Goal: Use online tool/utility: Utilize a website feature to perform a specific function

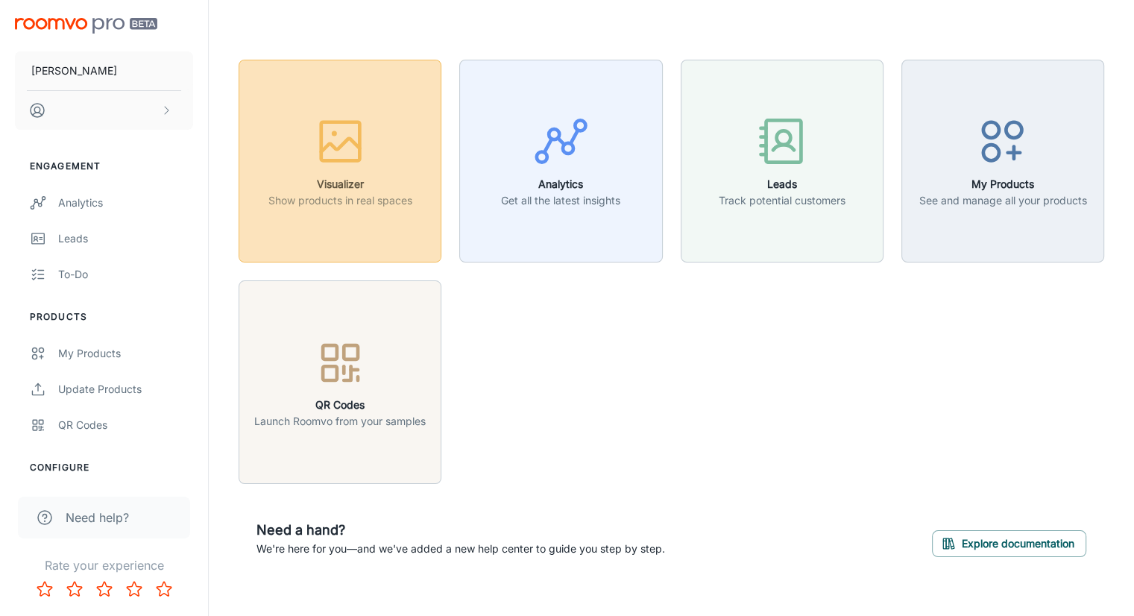
click at [385, 207] on p "Show products in real spaces" at bounding box center [340, 200] width 144 height 16
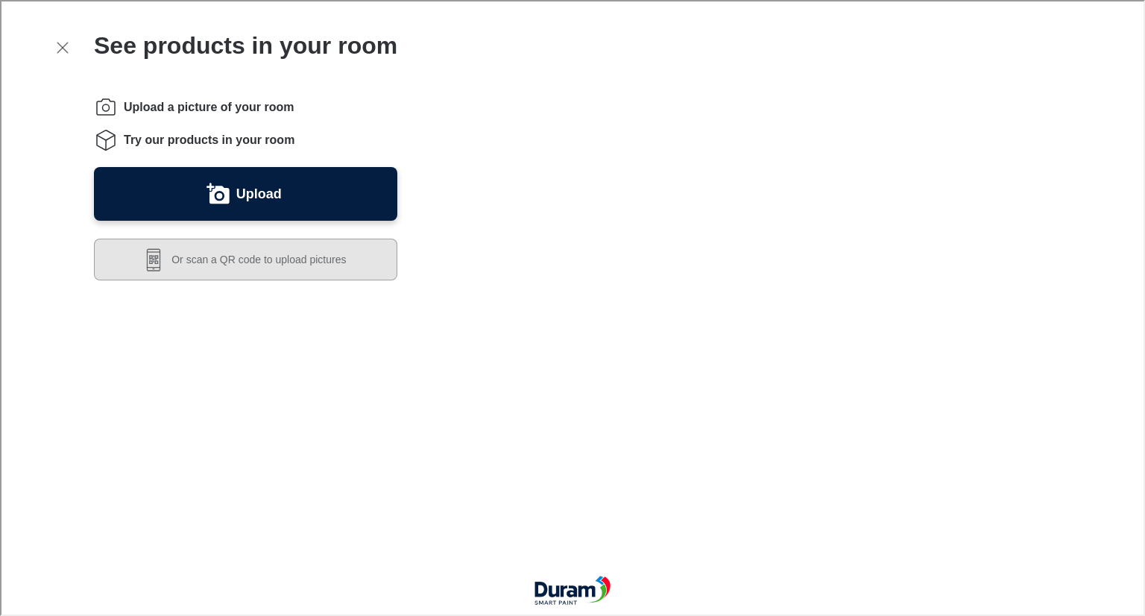
click at [299, 254] on button "Or scan a QR code to upload pictures" at bounding box center [243, 258] width 303 height 42
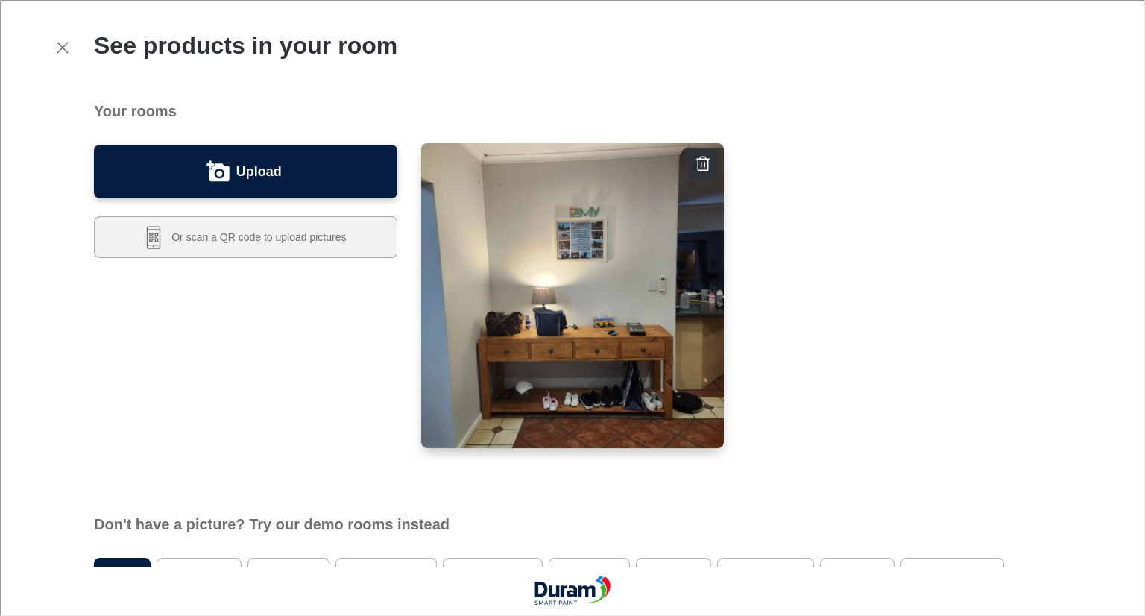
click at [573, 287] on img "button" at bounding box center [573, 296] width 306 height 308
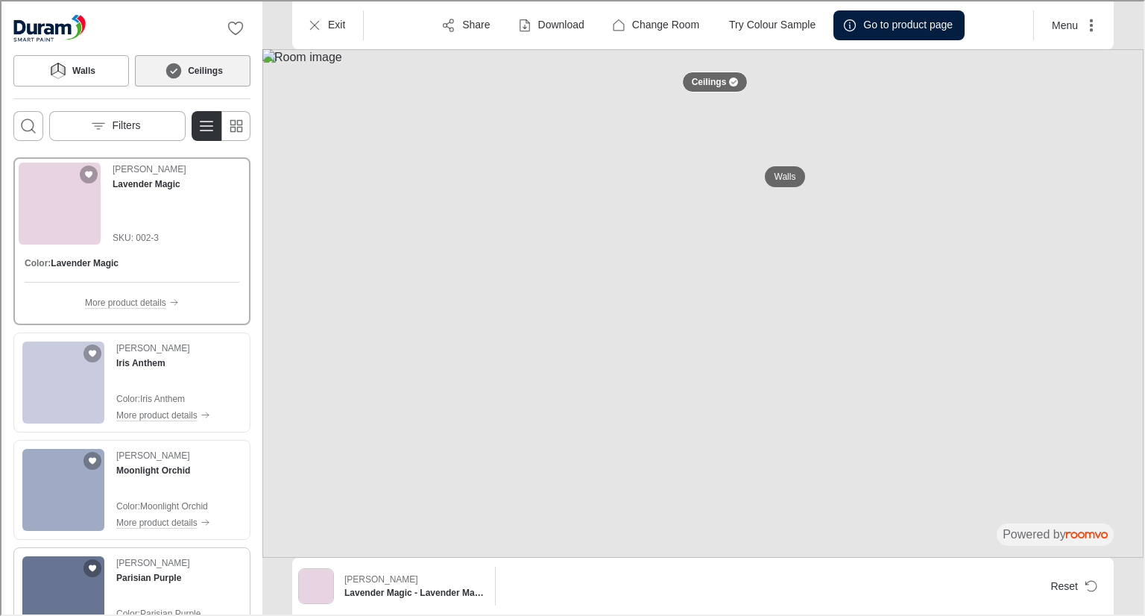
click at [63, 573] on img "See Parisian Purple in the room" at bounding box center [62, 596] width 82 height 82
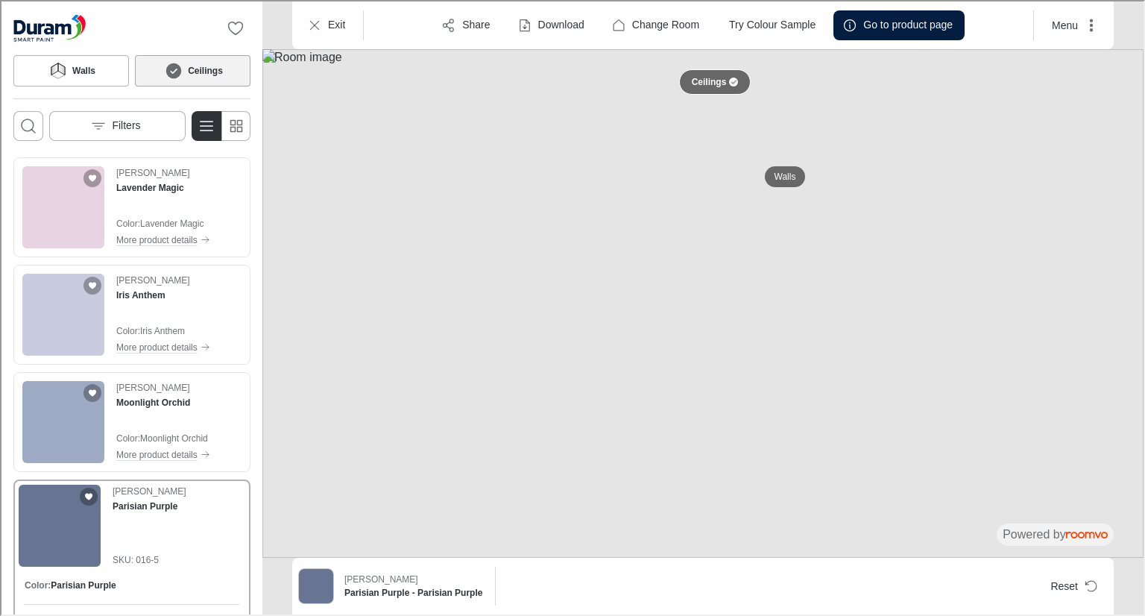
click at [731, 84] on div at bounding box center [732, 80] width 9 height 9
click at [778, 171] on p "Walls" at bounding box center [784, 175] width 22 height 13
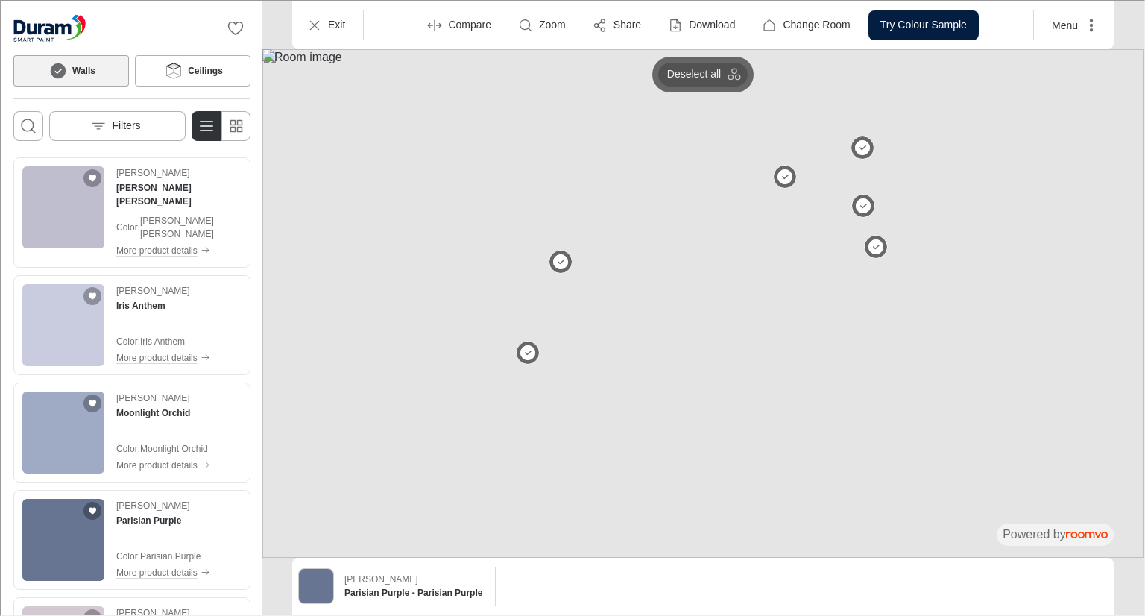
click at [706, 75] on p "Deselect all" at bounding box center [693, 73] width 54 height 15
click at [781, 174] on button at bounding box center [784, 176] width 30 height 30
click at [565, 257] on button at bounding box center [559, 261] width 30 height 30
click at [63, 535] on img "See Parisian Purple in the room" at bounding box center [62, 538] width 82 height 82
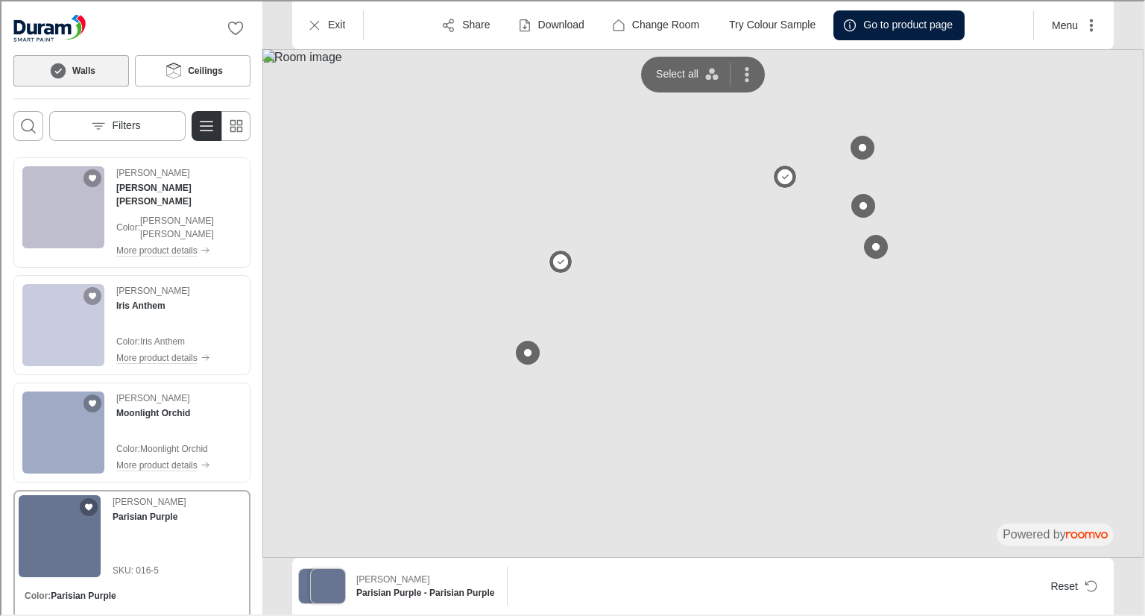
click at [1003, 219] on img at bounding box center [701, 302] width 881 height 508
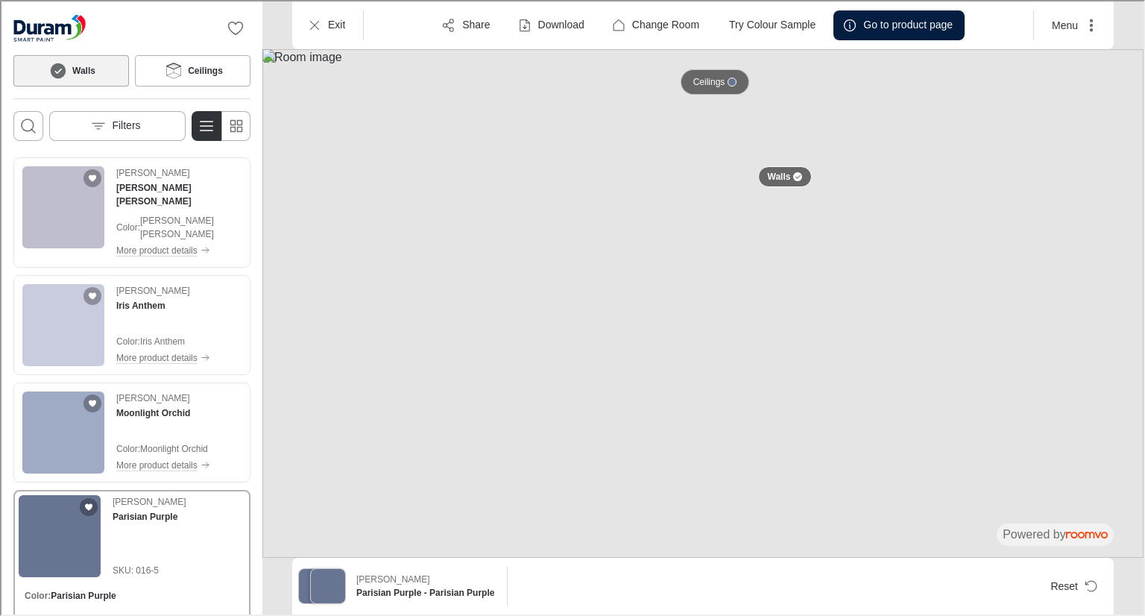
click at [734, 80] on div at bounding box center [730, 80] width 9 height 9
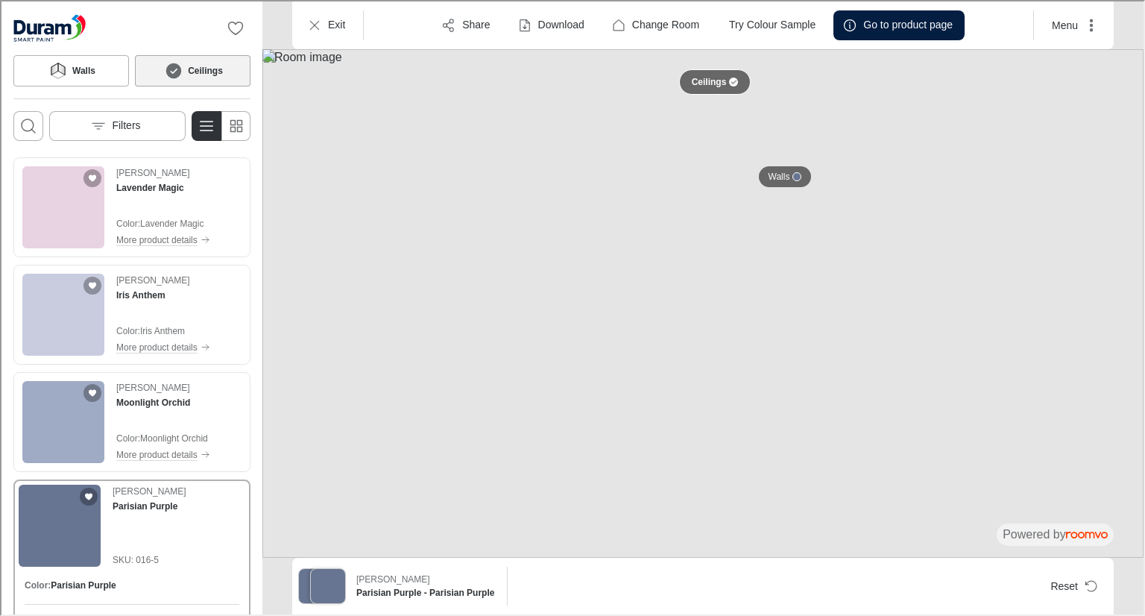
click at [797, 81] on img at bounding box center [701, 302] width 881 height 508
click at [1071, 576] on button "Reset" at bounding box center [1071, 585] width 69 height 30
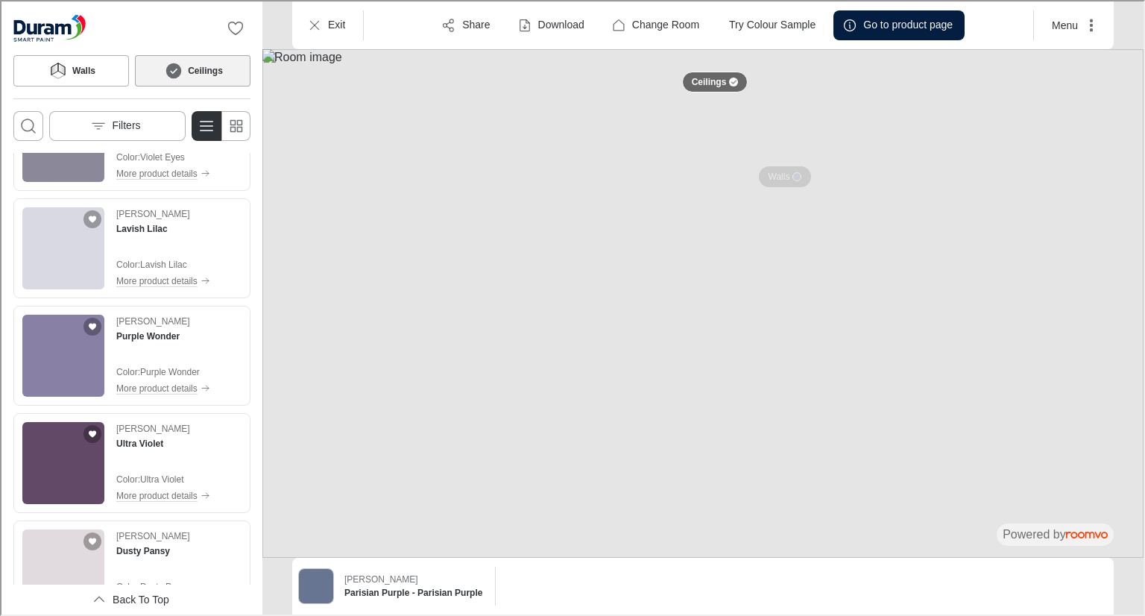
scroll to position [3414, 0]
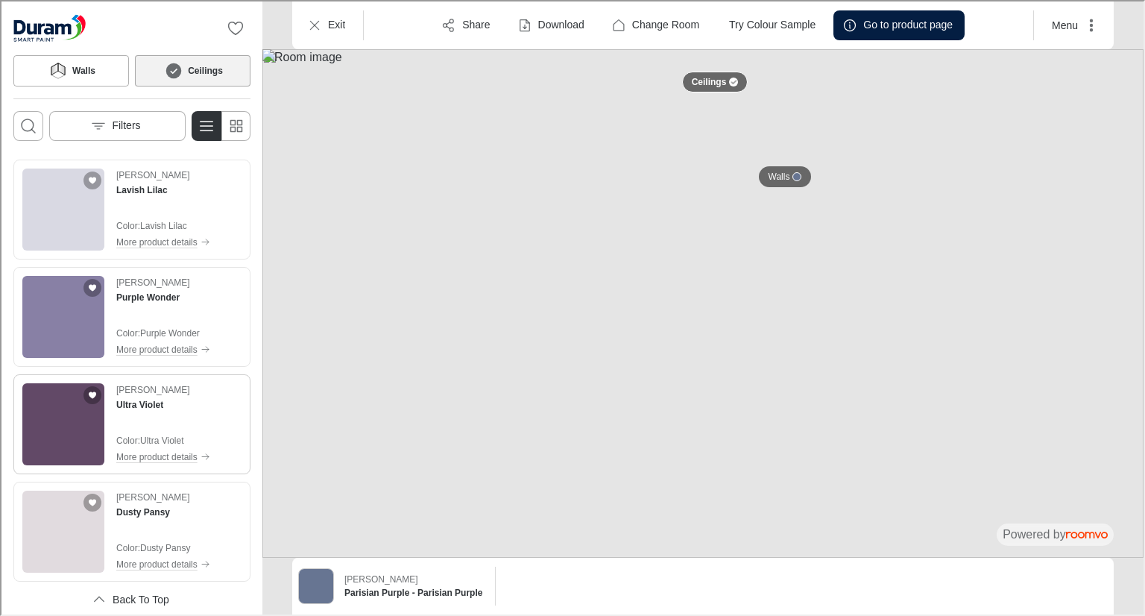
click at [66, 382] on img "See Ultra Violet in the room" at bounding box center [62, 423] width 82 height 82
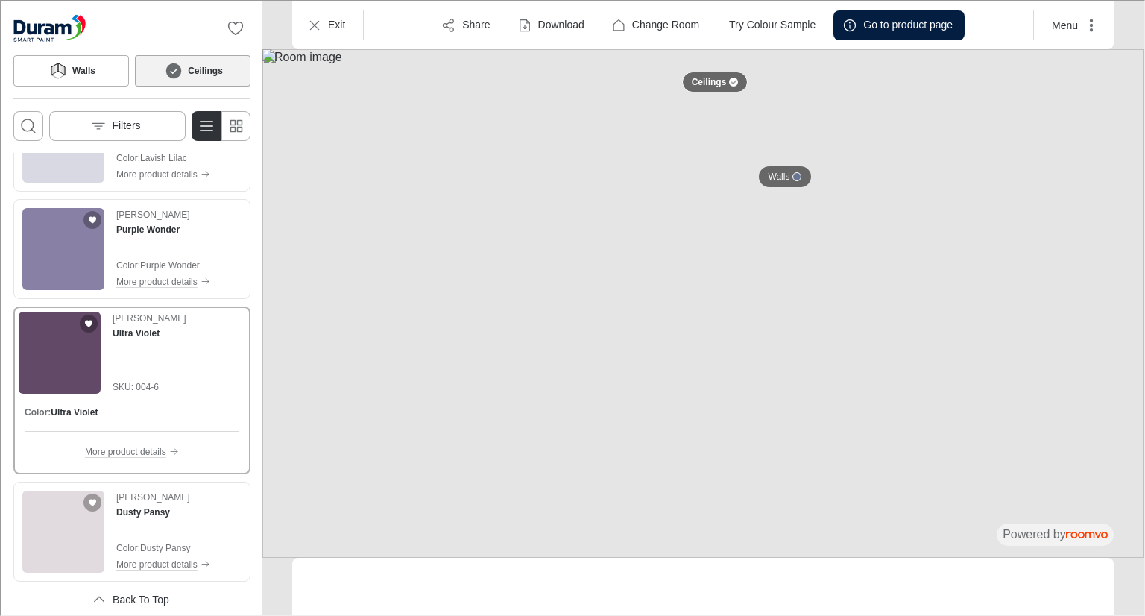
scroll to position [3347, 0]
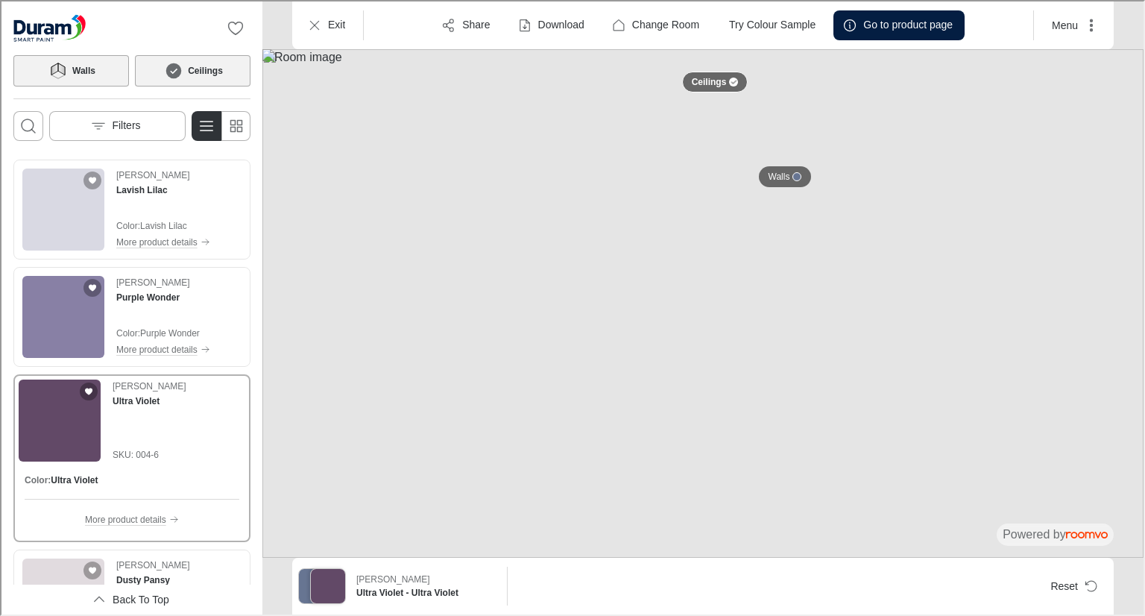
click at [95, 63] on button "Walls" at bounding box center [70, 69] width 116 height 31
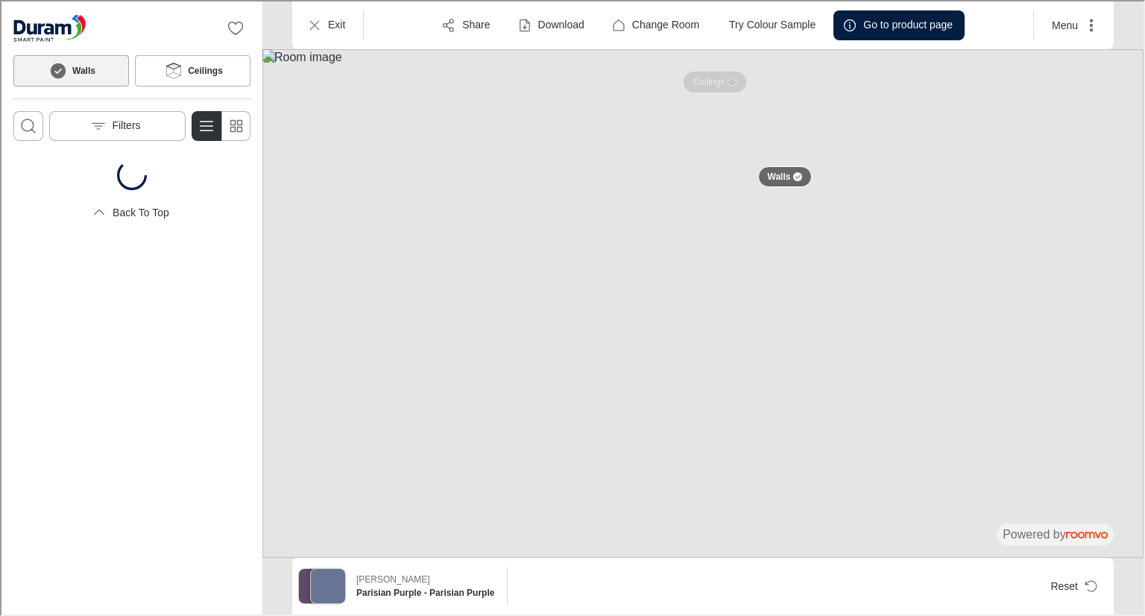
scroll to position [0, 0]
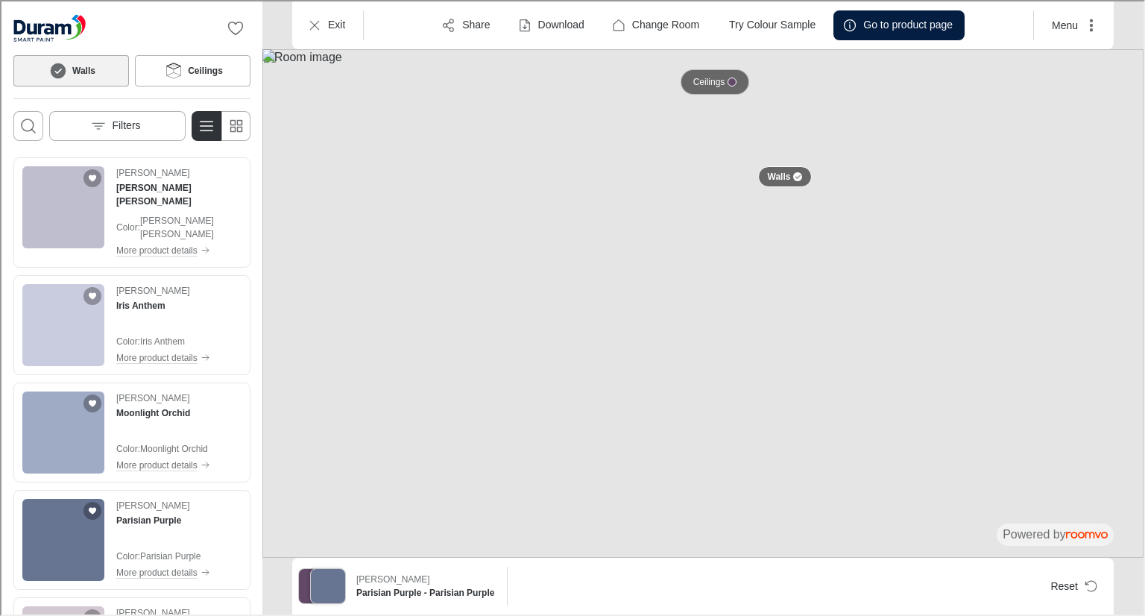
click at [731, 77] on div at bounding box center [730, 80] width 9 height 9
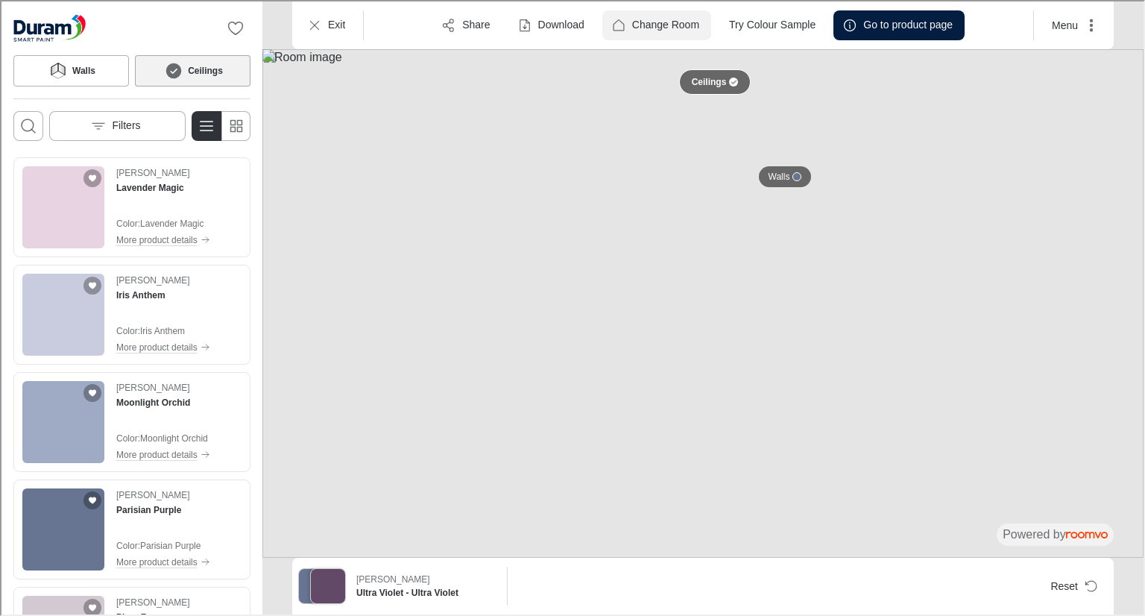
click at [657, 28] on p "Change Room" at bounding box center [664, 23] width 67 height 15
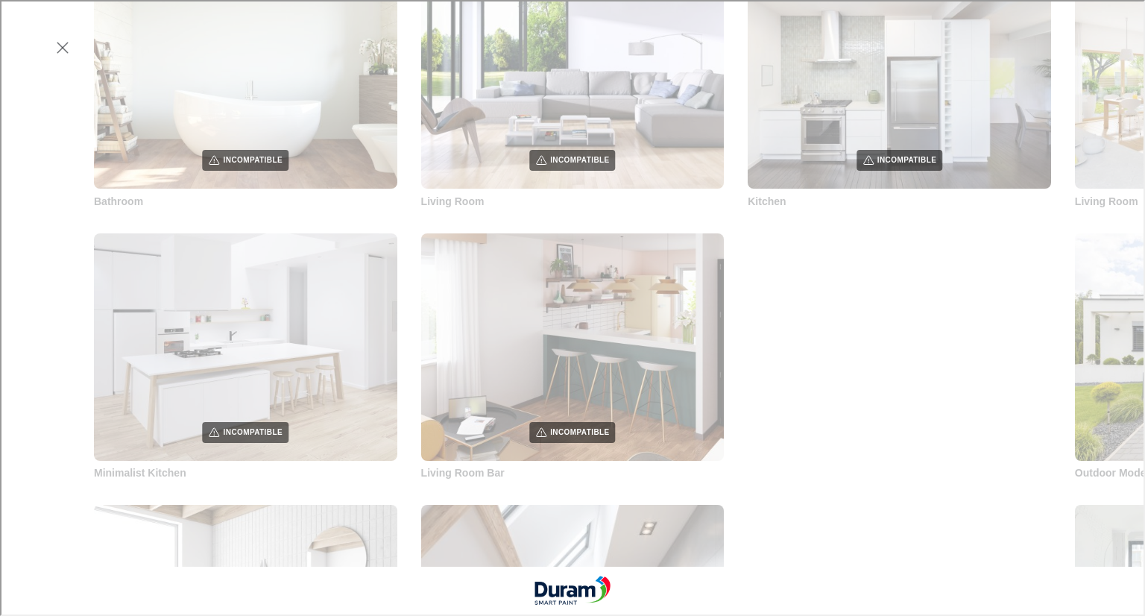
scroll to position [684, 0]
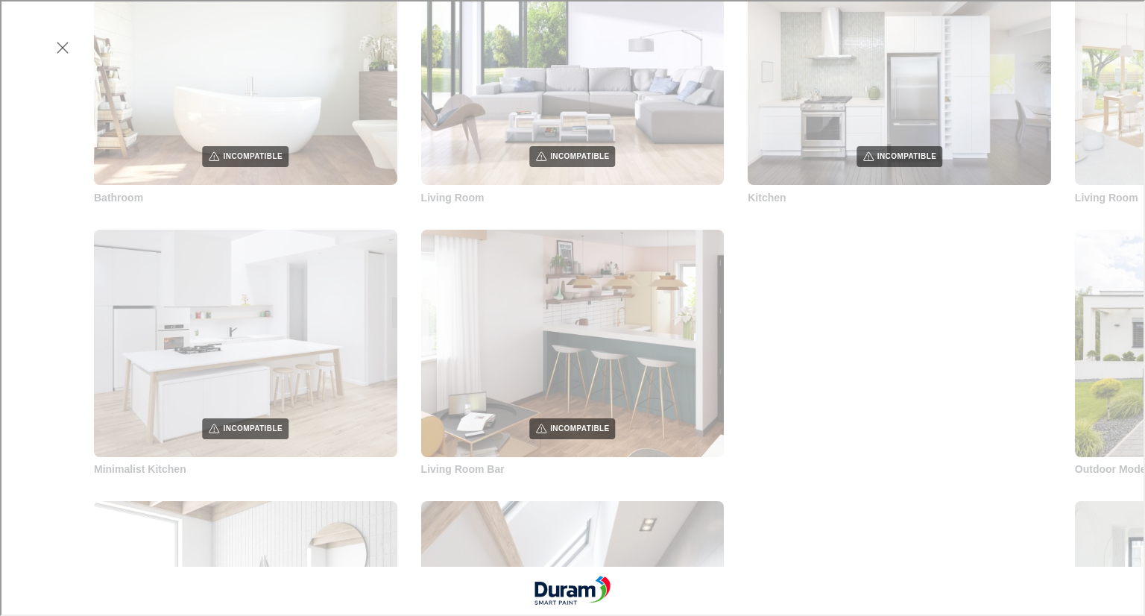
drag, startPoint x: 1138, startPoint y: 101, endPoint x: 1144, endPoint y: 211, distance: 109.8
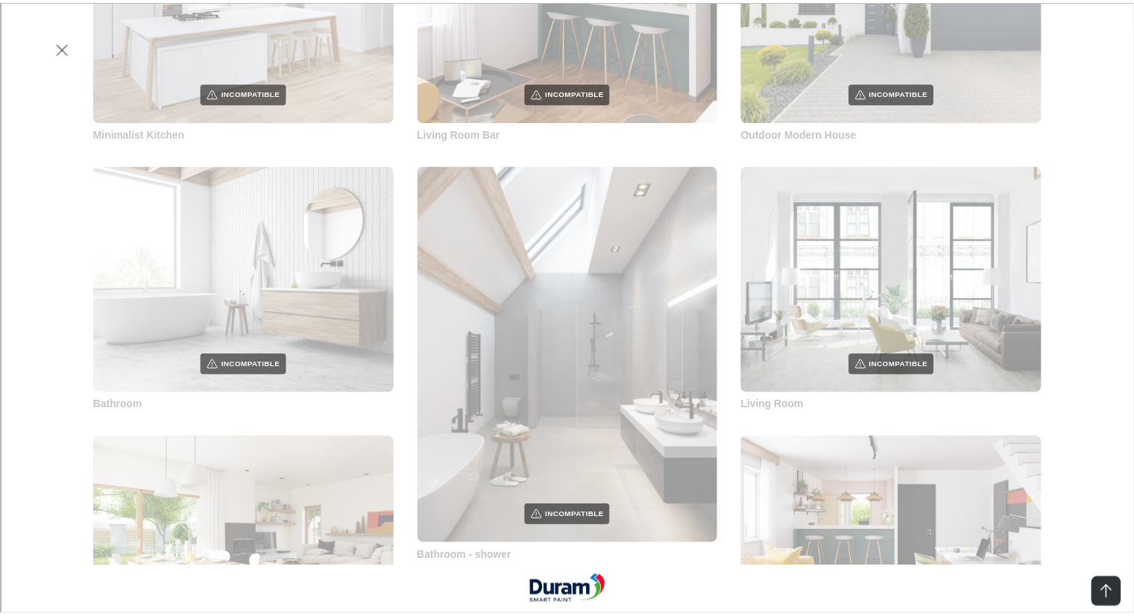
scroll to position [0, 0]
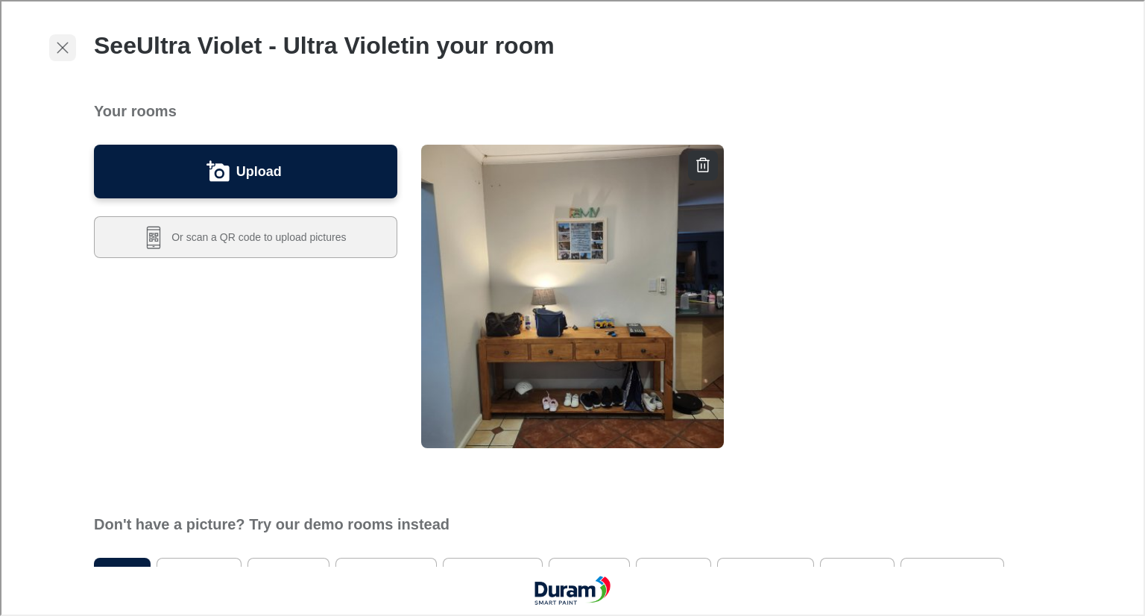
click at [69, 37] on icon "Exit visualizer" at bounding box center [61, 46] width 18 height 18
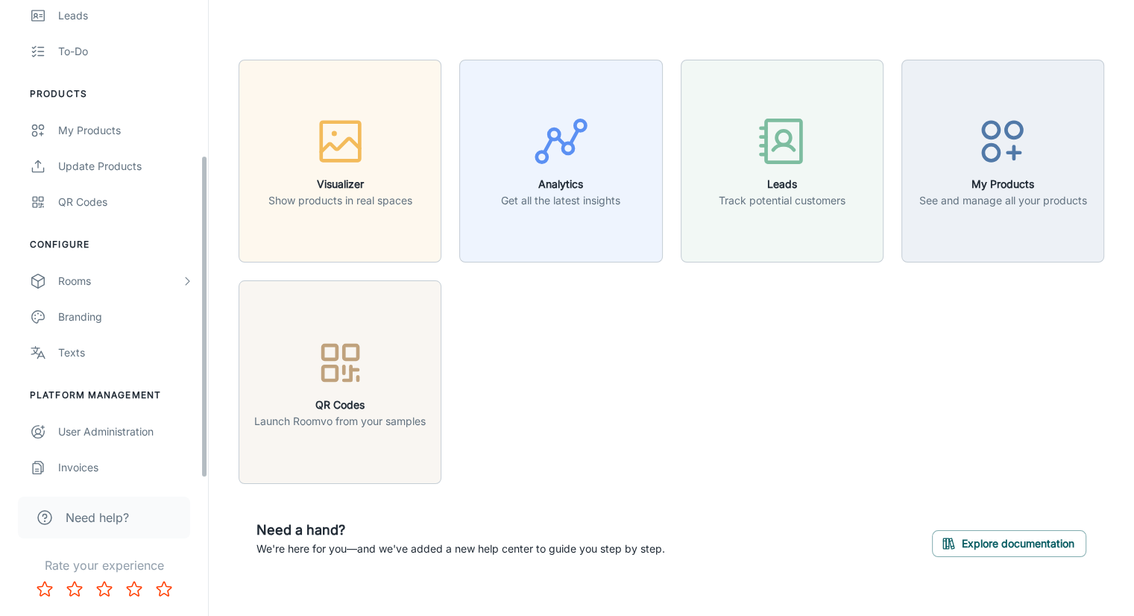
scroll to position [230, 0]
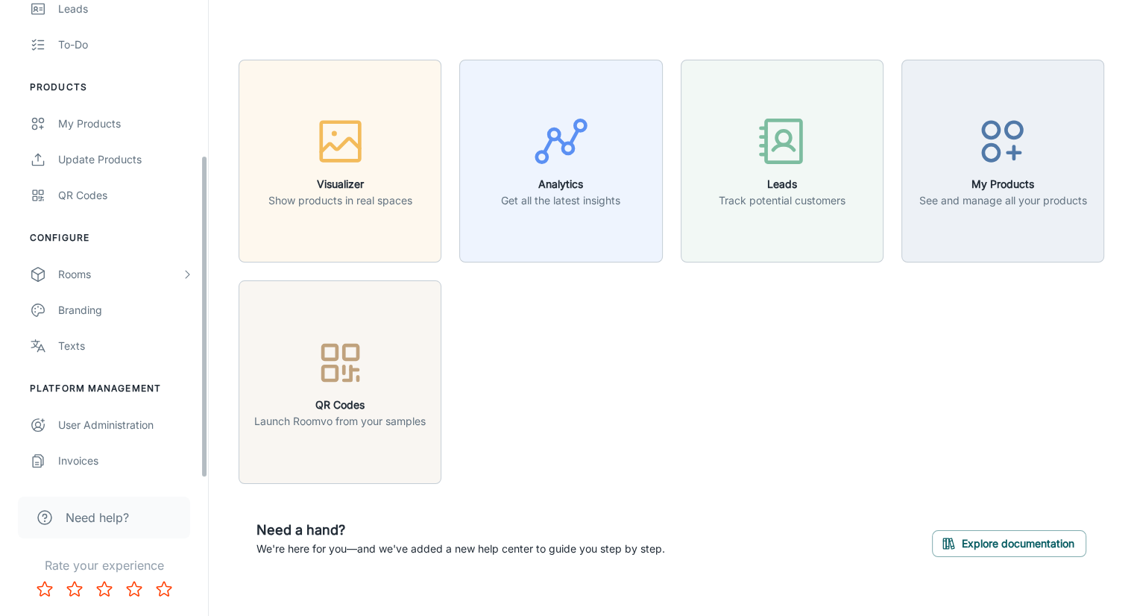
drag, startPoint x: 204, startPoint y: 221, endPoint x: 201, endPoint y: 417, distance: 195.3
click at [201, 417] on div "[PERSON_NAME] Engagement Analytics Leads To-do Products My Products Update Prod…" at bounding box center [104, 239] width 208 height 479
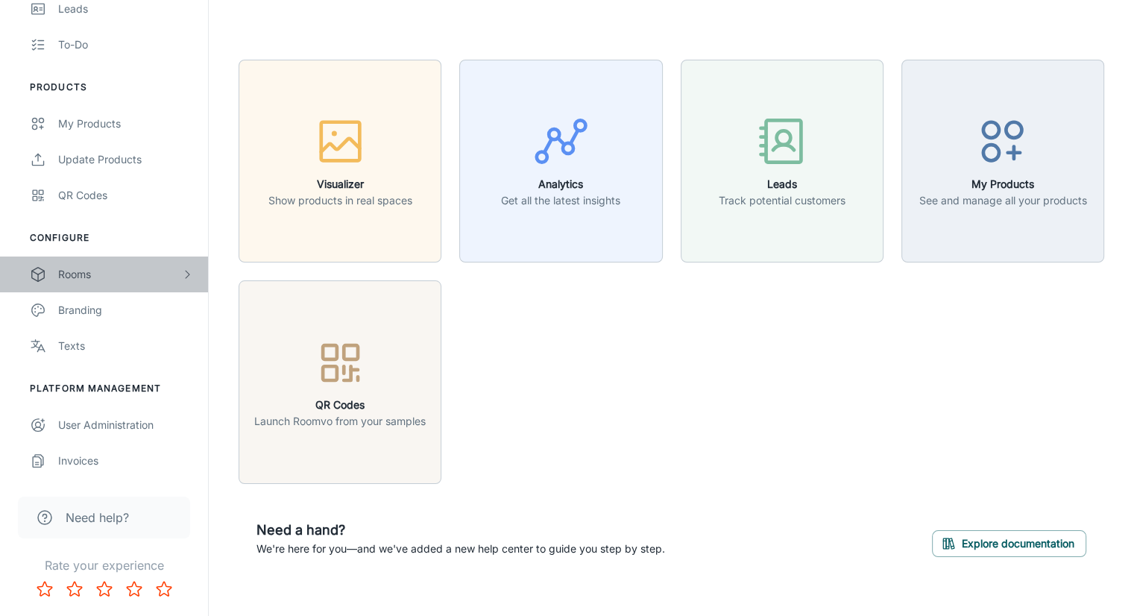
click at [75, 278] on div "Rooms" at bounding box center [119, 274] width 123 height 16
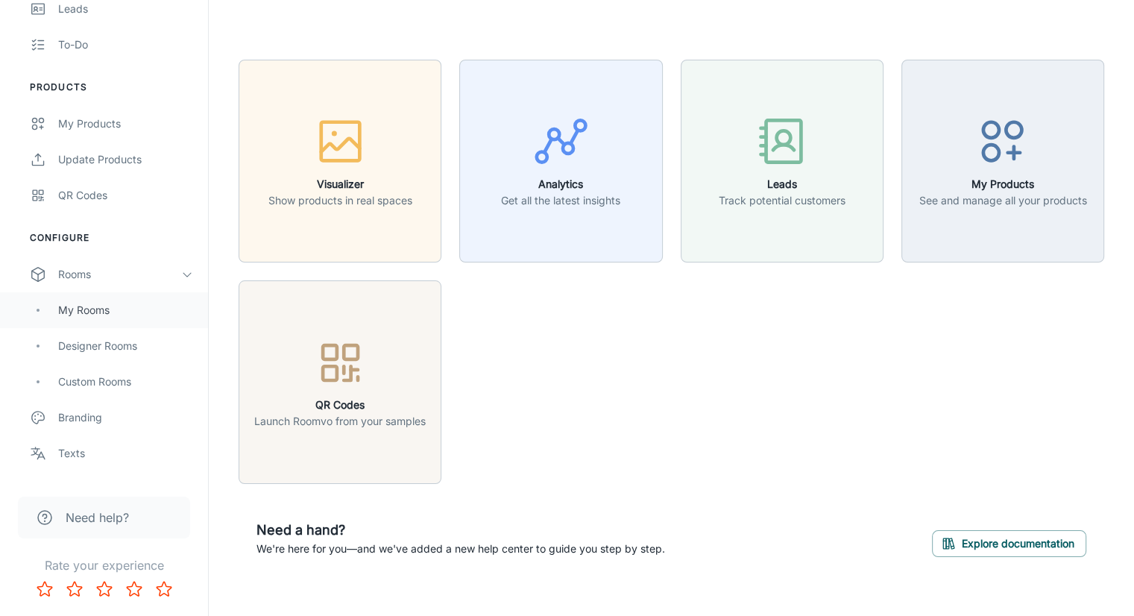
click at [86, 324] on div "My Rooms" at bounding box center [104, 310] width 208 height 36
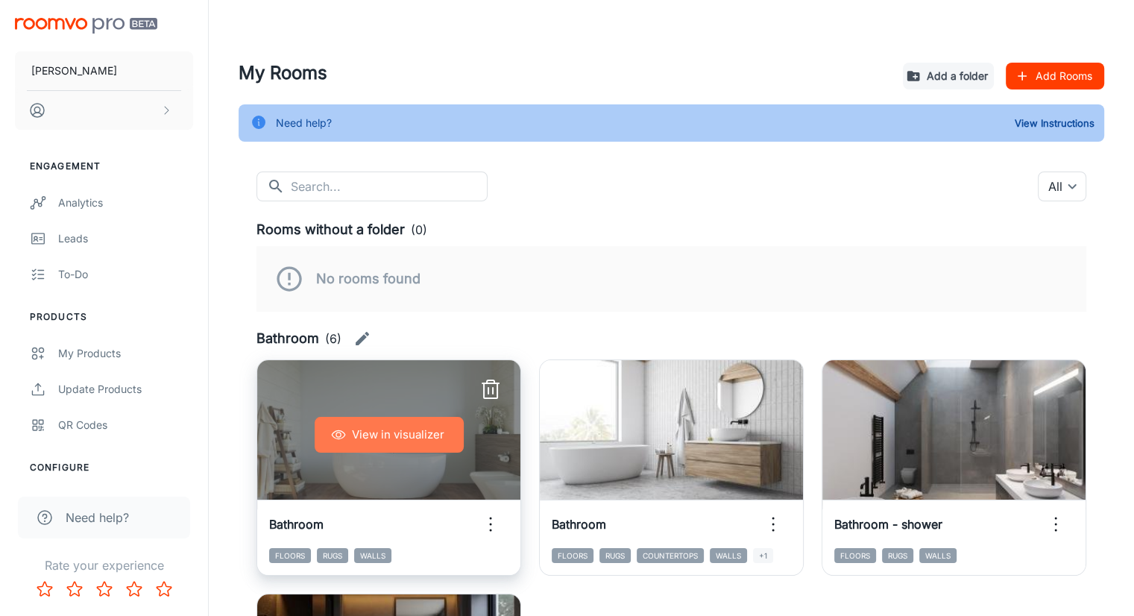
click at [361, 438] on button "View in visualizer" at bounding box center [389, 435] width 149 height 36
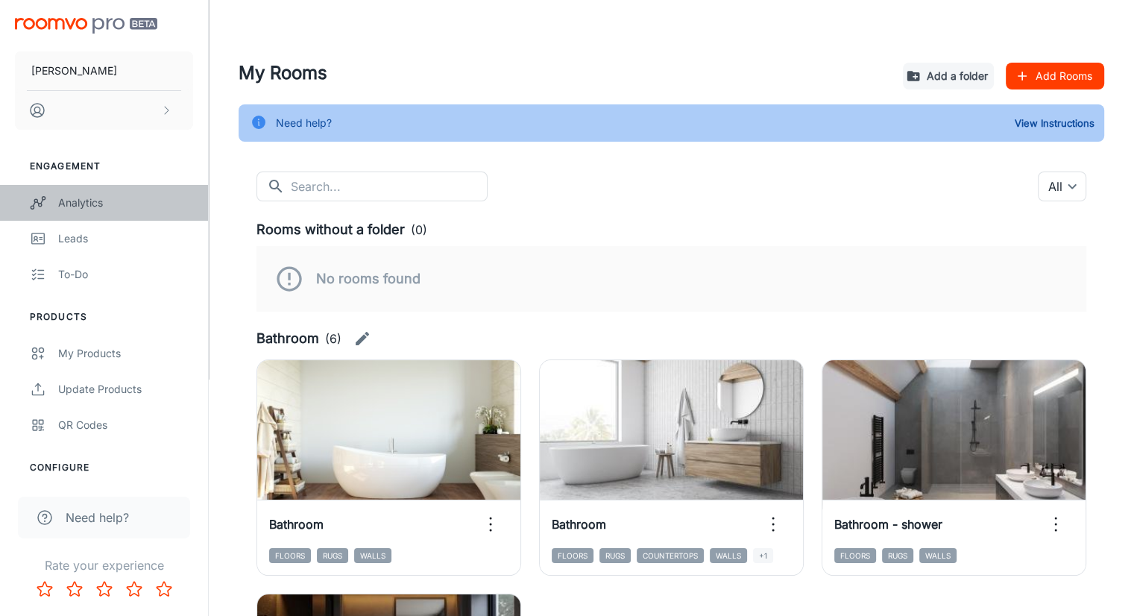
click at [63, 202] on div "Analytics" at bounding box center [125, 203] width 135 height 16
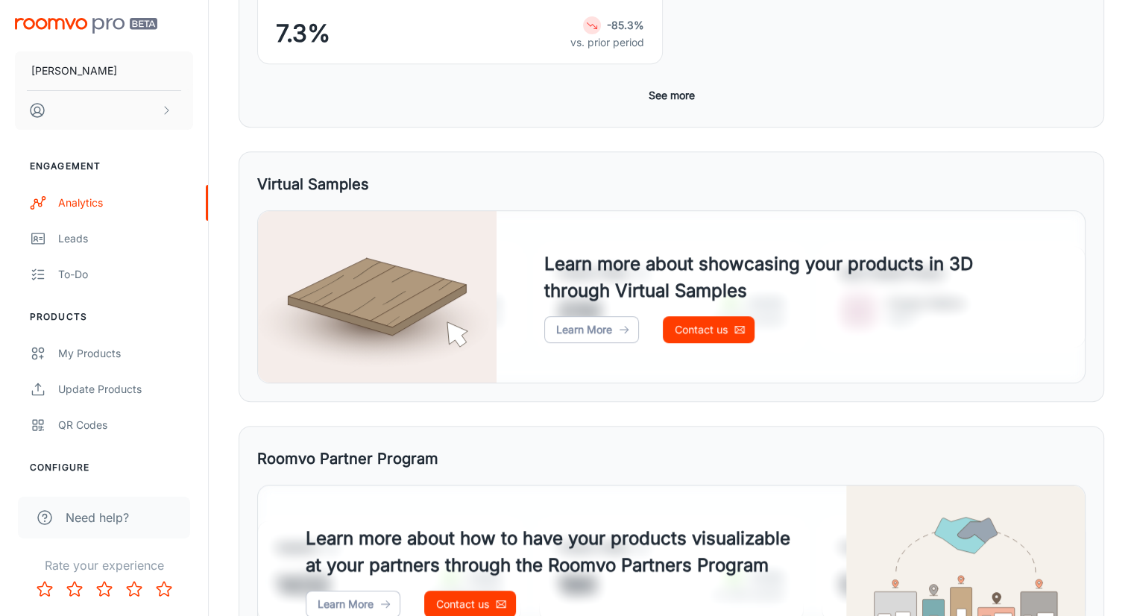
scroll to position [512, 0]
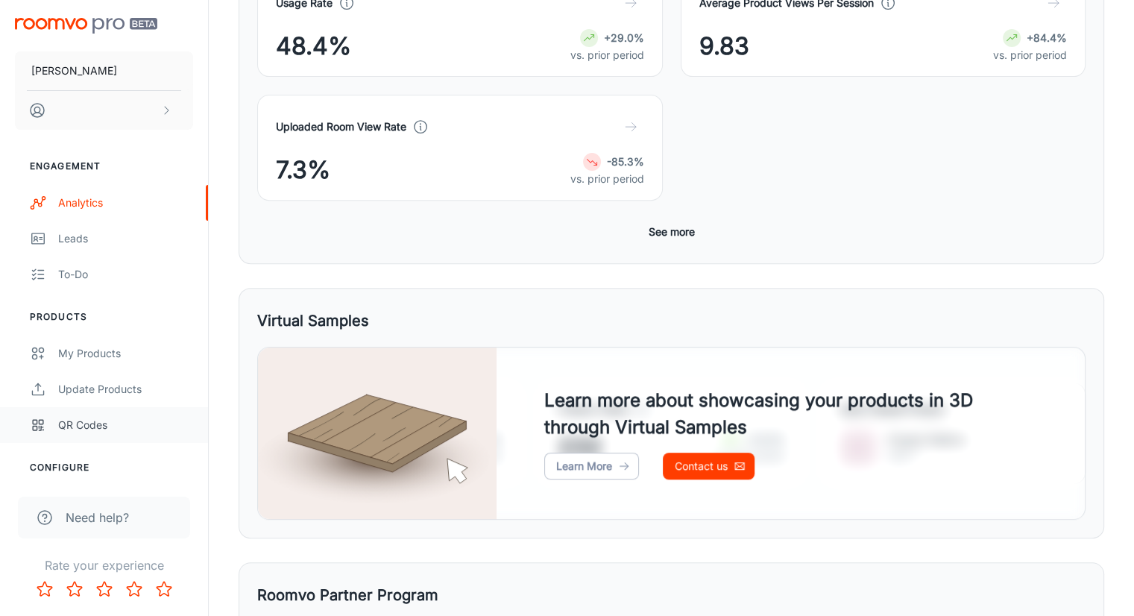
click at [83, 430] on div "QR Codes" at bounding box center [125, 425] width 135 height 16
